Goal: Navigation & Orientation: Find specific page/section

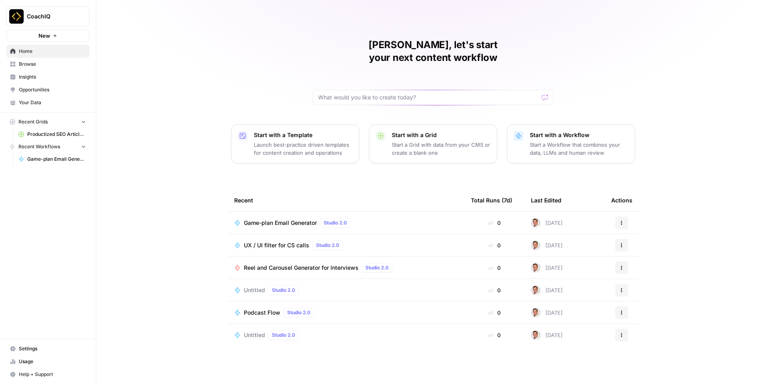
click at [29, 352] on span "Settings" at bounding box center [52, 348] width 67 height 7
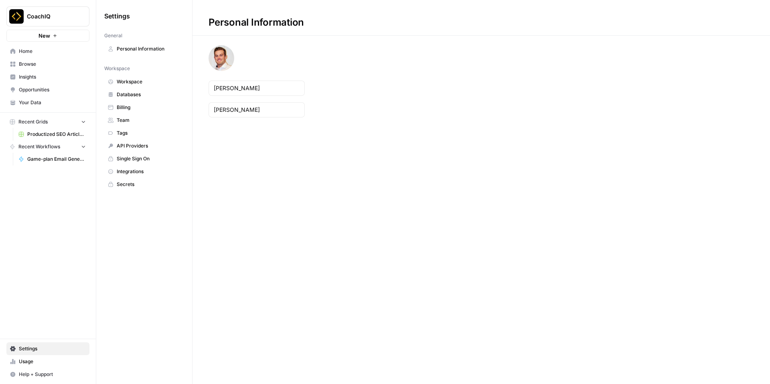
click at [142, 104] on span "Billing" at bounding box center [149, 107] width 64 height 7
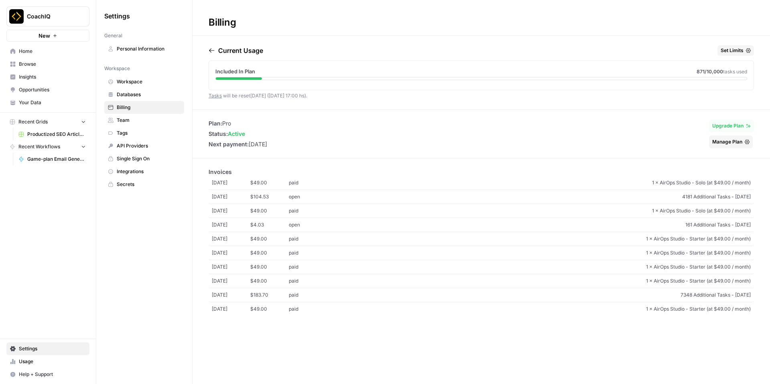
click at [278, 200] on span "$104.53" at bounding box center [269, 196] width 38 height 7
click at [47, 51] on span "Home" at bounding box center [52, 51] width 67 height 7
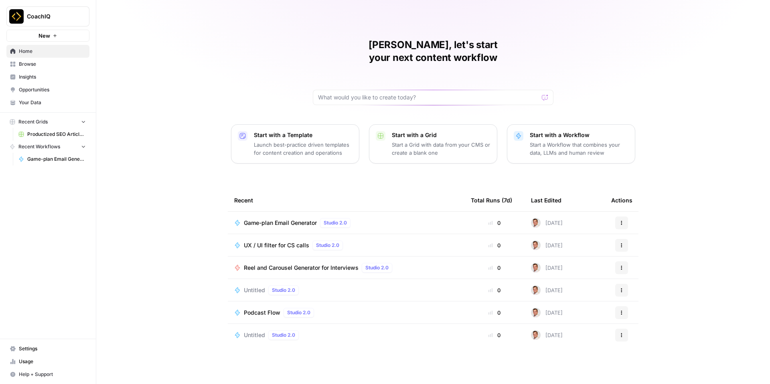
click at [71, 106] on span "Your Data" at bounding box center [52, 102] width 67 height 7
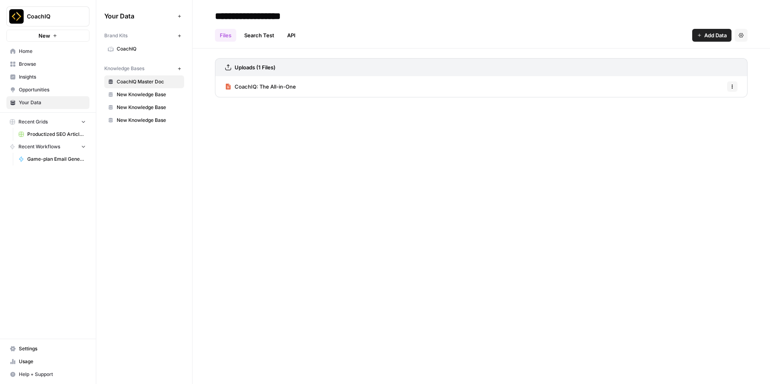
click at [71, 83] on link "Insights" at bounding box center [47, 77] width 83 height 13
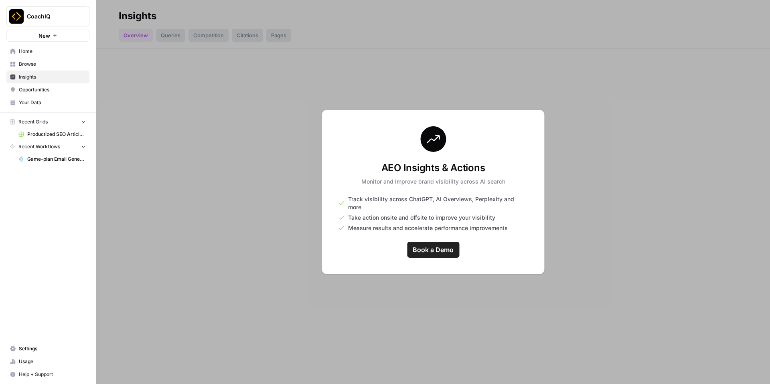
click at [70, 88] on span "Opportunities" at bounding box center [52, 89] width 67 height 7
click at [57, 76] on span "Insights" at bounding box center [52, 76] width 67 height 7
click at [57, 87] on span "Opportunities" at bounding box center [52, 89] width 67 height 7
